Goal: Information Seeking & Learning: Learn about a topic

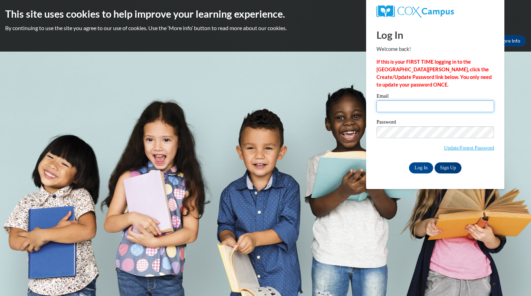
click at [405, 105] on input "Email" at bounding box center [436, 106] width 118 height 12
type input "campbellamie@aasd.k12.wi.us"
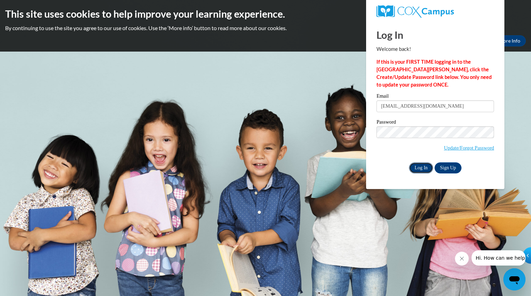
click at [425, 167] on input "Log In" at bounding box center [421, 167] width 24 height 11
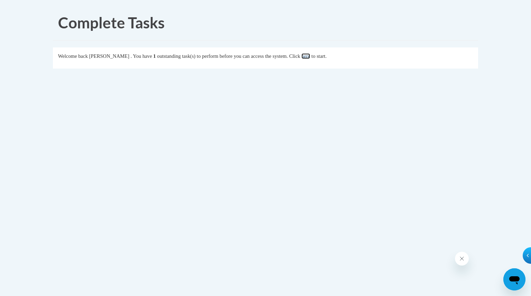
click at [310, 56] on link "here" at bounding box center [306, 56] width 9 height 6
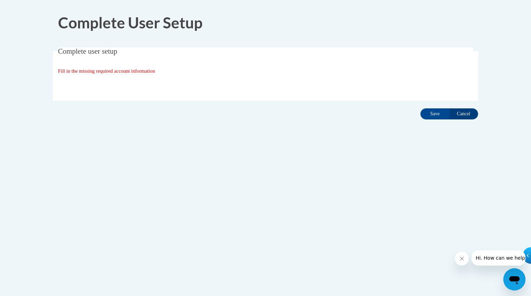
click at [223, 90] on div "Organization State and County | Estado y Condado de la organización Select Stat…" at bounding box center [265, 85] width 415 height 14
click at [437, 109] on input "Save" at bounding box center [434, 113] width 29 height 11
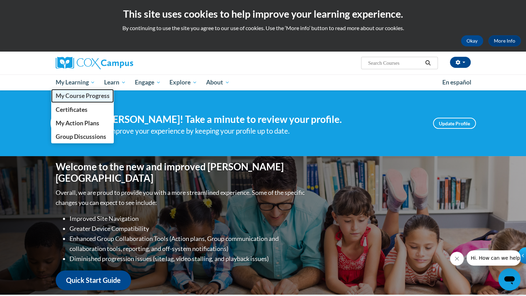
click at [82, 94] on span "My Course Progress" at bounding box center [82, 95] width 54 height 7
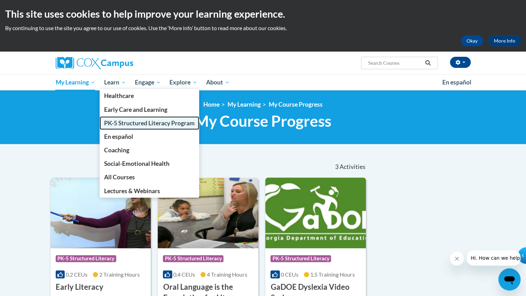
click at [121, 126] on span "PK-5 Structured Literacy Program" at bounding box center [149, 122] width 91 height 7
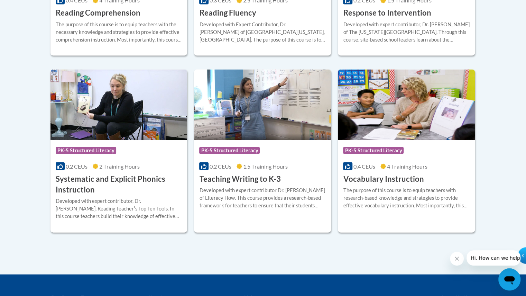
scroll to position [771, 0]
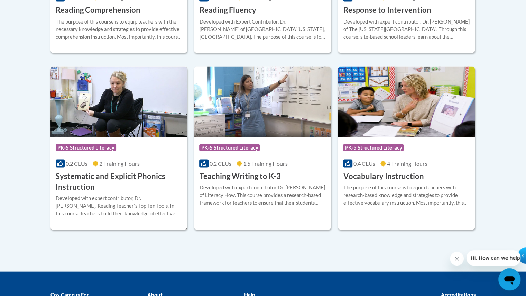
click at [114, 172] on h3 "Systematic and Explicit Phonics Instruction" at bounding box center [119, 180] width 127 height 21
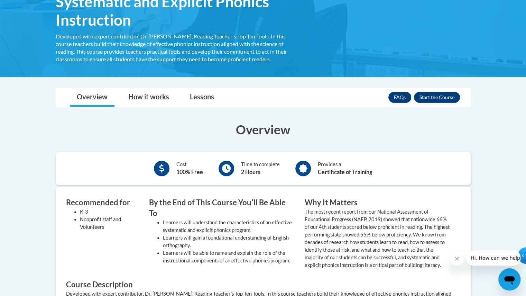
scroll to position [126, 0]
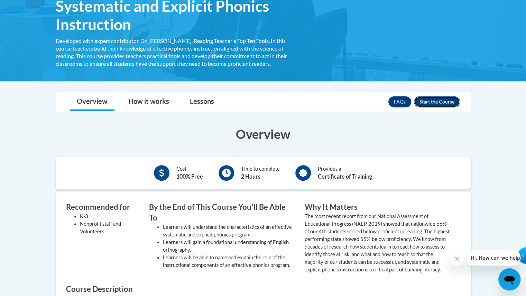
click at [439, 104] on button "Enroll" at bounding box center [437, 101] width 46 height 11
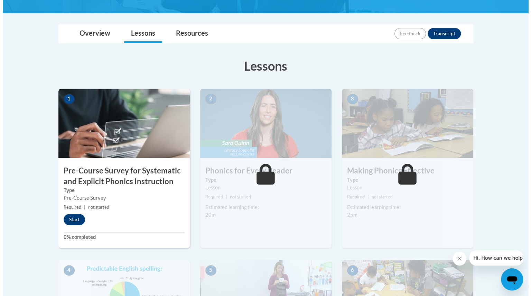
scroll to position [145, 0]
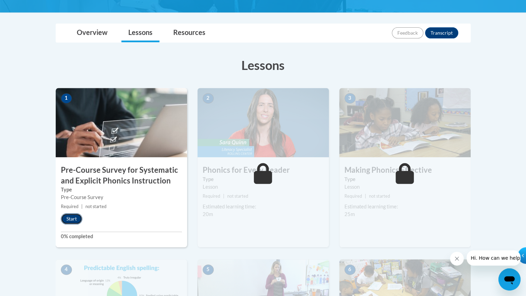
click at [73, 217] on button "Start" at bounding box center [71, 218] width 21 height 11
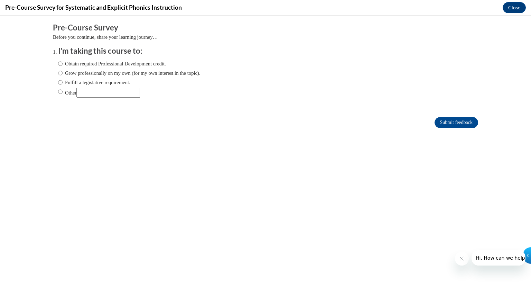
scroll to position [0, 0]
click at [58, 64] on input "Obtain required Professional Development credit." at bounding box center [60, 64] width 4 height 8
radio input "true"
click at [444, 123] on input "Submit feedback" at bounding box center [457, 122] width 44 height 11
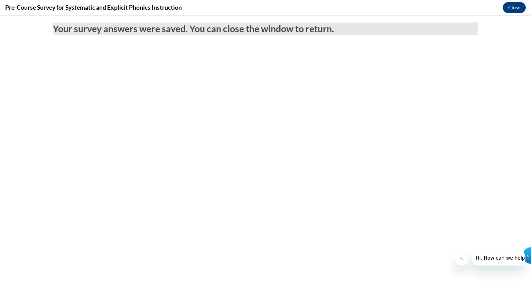
click at [463, 257] on icon "Close message from company" at bounding box center [462, 259] width 6 height 6
click at [0, 0] on icon "Close message from company" at bounding box center [0, 0] width 0 height 0
click at [513, 8] on button "Close" at bounding box center [514, 7] width 23 height 11
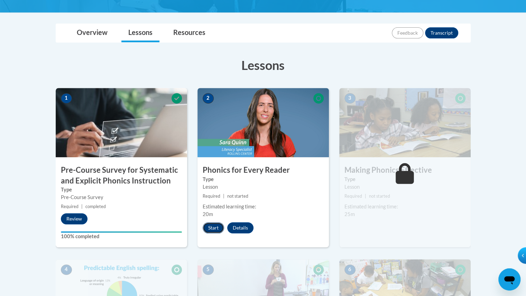
click at [211, 228] on button "Start" at bounding box center [213, 227] width 21 height 11
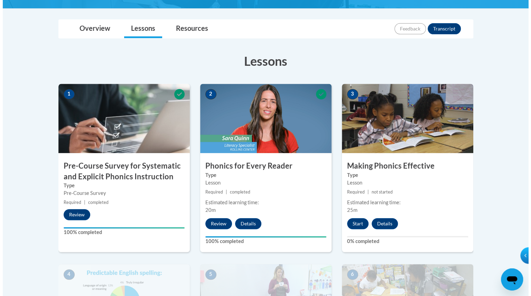
scroll to position [146, 0]
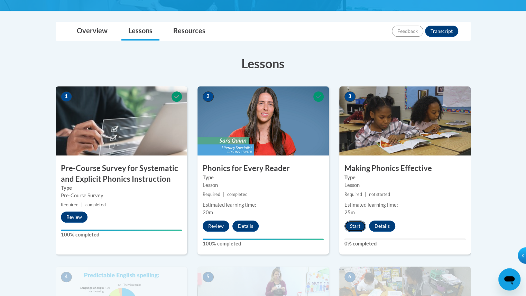
click at [357, 226] on button "Start" at bounding box center [354, 225] width 21 height 11
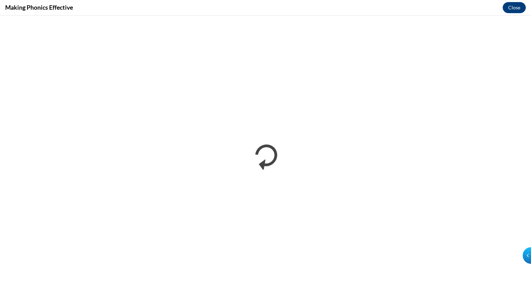
scroll to position [0, 0]
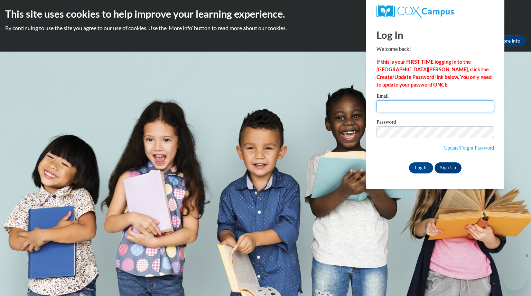
type input "[EMAIL_ADDRESS][DOMAIN_NAME]"
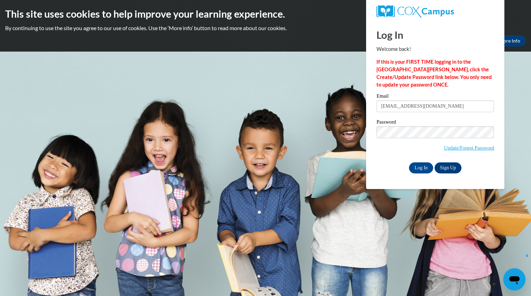
click at [422, 106] on input "[EMAIL_ADDRESS][DOMAIN_NAME]" at bounding box center [436, 106] width 118 height 12
click at [421, 164] on input "Log In" at bounding box center [421, 167] width 24 height 11
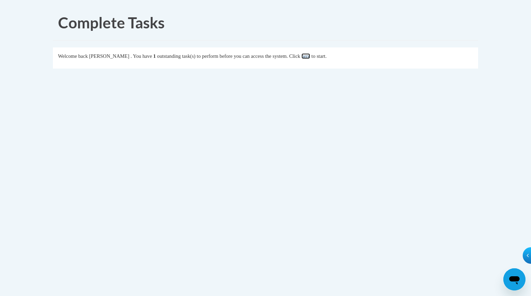
click at [310, 56] on link "here" at bounding box center [306, 56] width 9 height 6
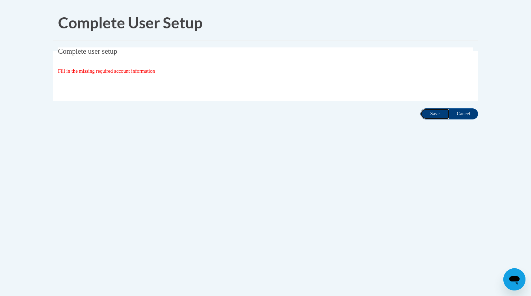
click at [441, 115] on input "Save" at bounding box center [434, 113] width 29 height 11
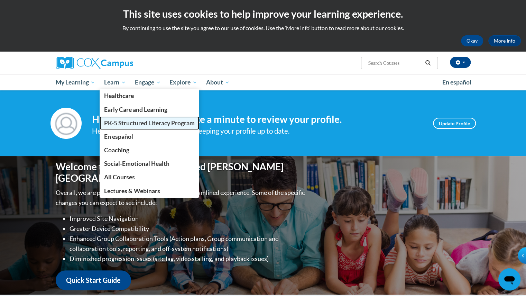
click at [128, 124] on span "PK-5 Structured Literacy Program" at bounding box center [149, 122] width 91 height 7
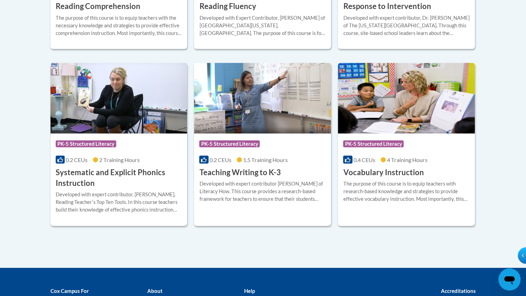
scroll to position [776, 0]
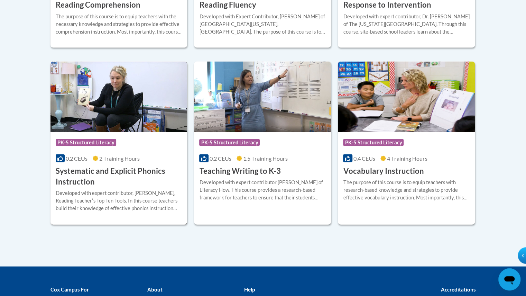
click at [86, 175] on h3 "Systematic and Explicit Phonics Instruction" at bounding box center [119, 175] width 127 height 21
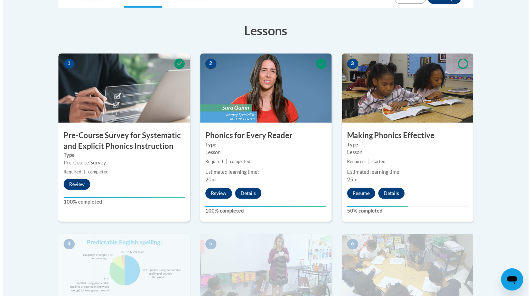
scroll to position [179, 0]
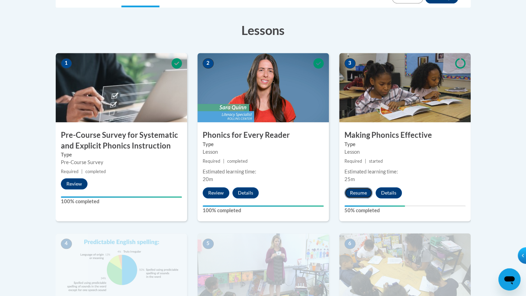
click at [359, 196] on button "Resume" at bounding box center [358, 192] width 28 height 11
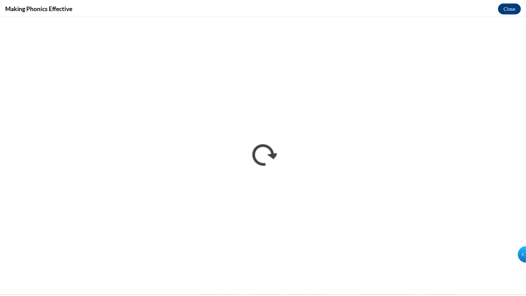
scroll to position [0, 0]
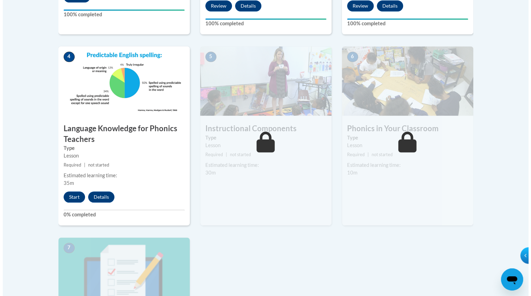
scroll to position [367, 0]
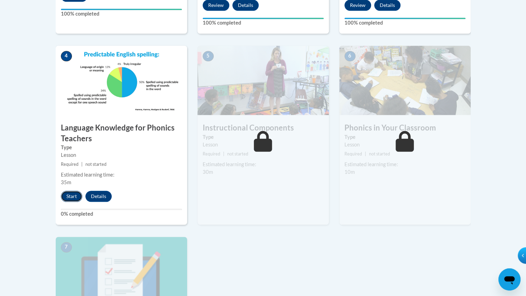
click at [69, 195] on button "Start" at bounding box center [71, 196] width 21 height 11
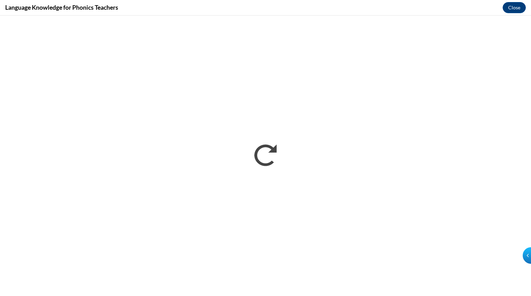
scroll to position [0, 0]
click at [80, 22] on iframe "</div></body> </html>" at bounding box center [265, 156] width 531 height 280
click at [523, 20] on iframe "</div></body> </html>" at bounding box center [265, 156] width 531 height 280
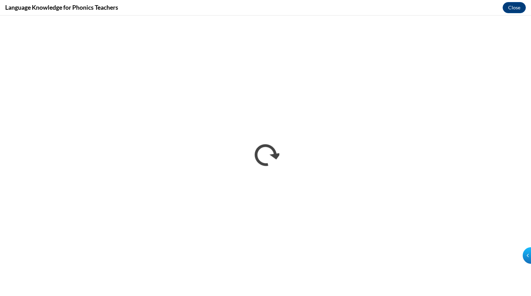
drag, startPoint x: 523, startPoint y: 20, endPoint x: 531, endPoint y: 25, distance: 8.9
click at [526, 25] on iframe "</div></body> </html>" at bounding box center [265, 156] width 531 height 280
click at [526, 27] on iframe "</div></body> </html>" at bounding box center [265, 156] width 531 height 280
click at [525, 25] on iframe "</div></body> </html>" at bounding box center [265, 156] width 531 height 280
drag, startPoint x: 525, startPoint y: 25, endPoint x: 523, endPoint y: 22, distance: 3.7
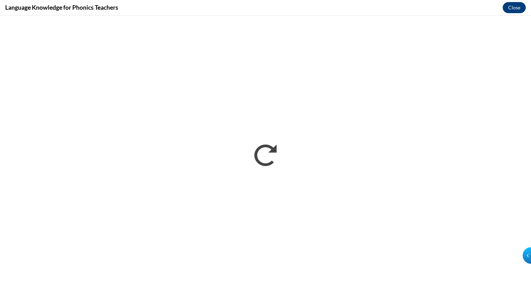
click at [523, 22] on iframe "</div></body> </html>" at bounding box center [265, 156] width 531 height 280
